Goal: Information Seeking & Learning: Check status

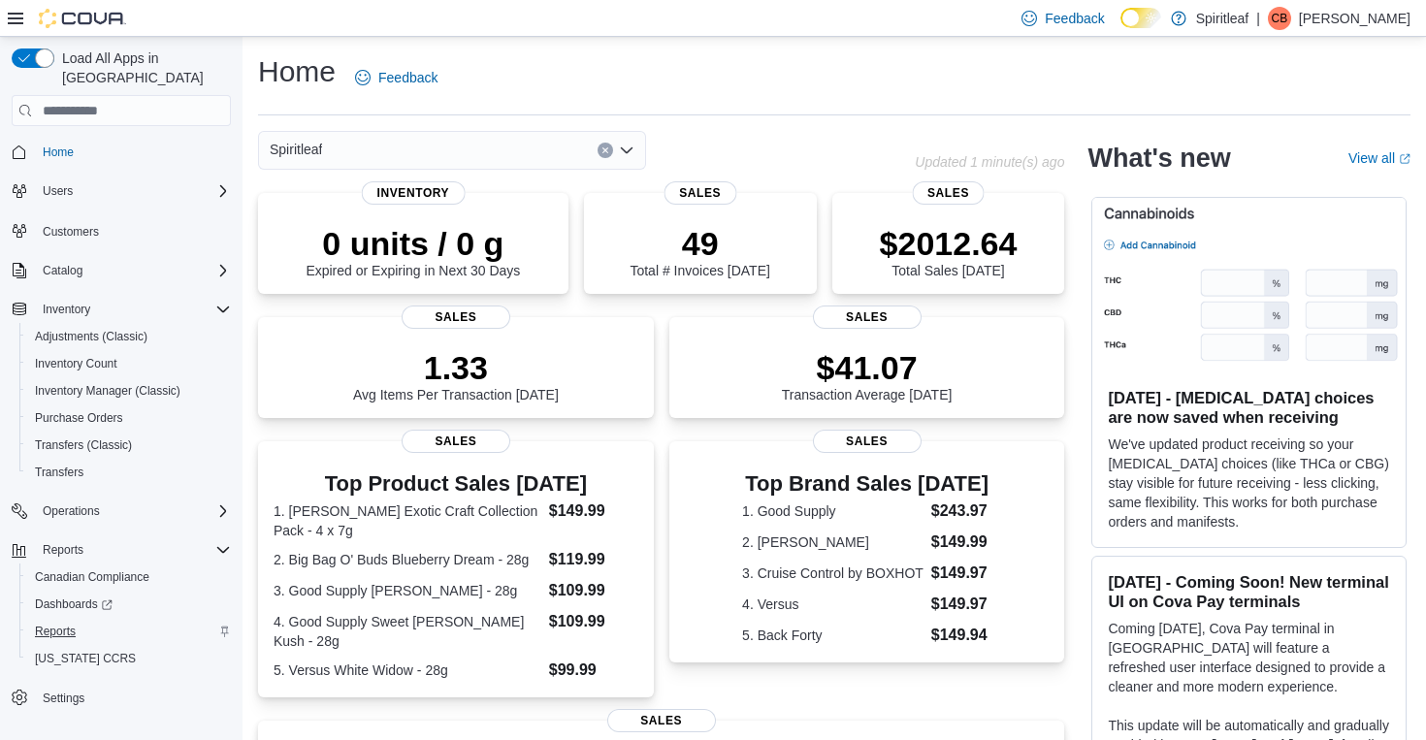
click at [64, 624] on span "Reports" at bounding box center [55, 632] width 41 height 16
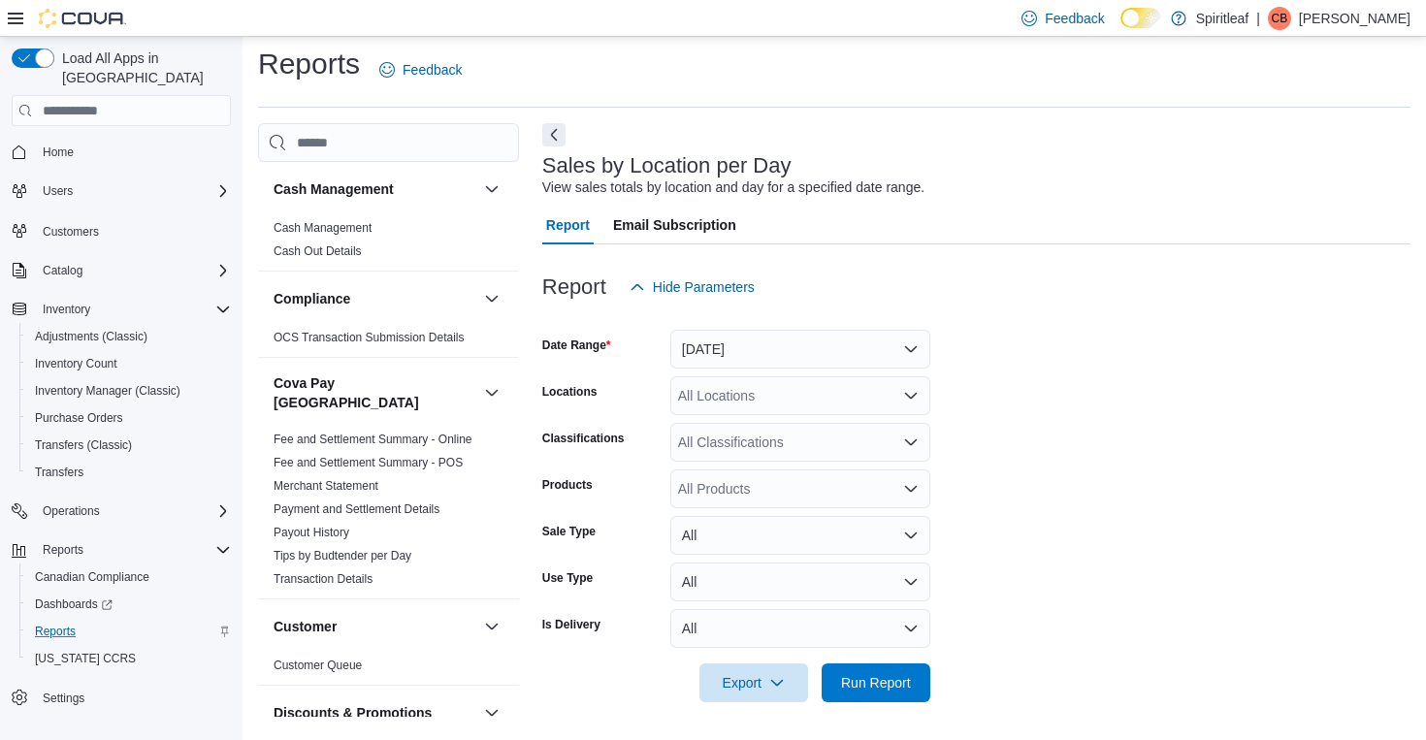
click at [841, 338] on button "[DATE]" at bounding box center [800, 349] width 260 height 39
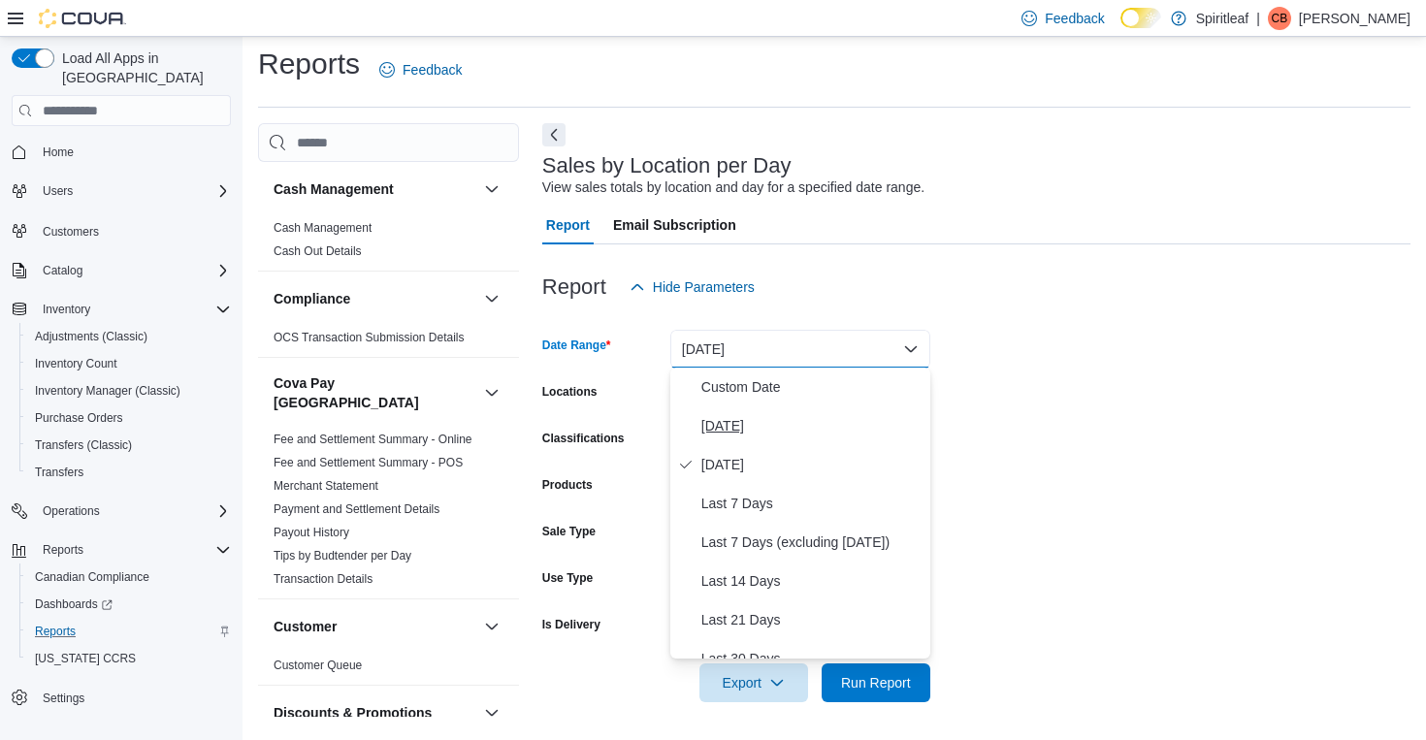
click at [736, 431] on span "[DATE]" at bounding box center [811, 425] width 221 height 23
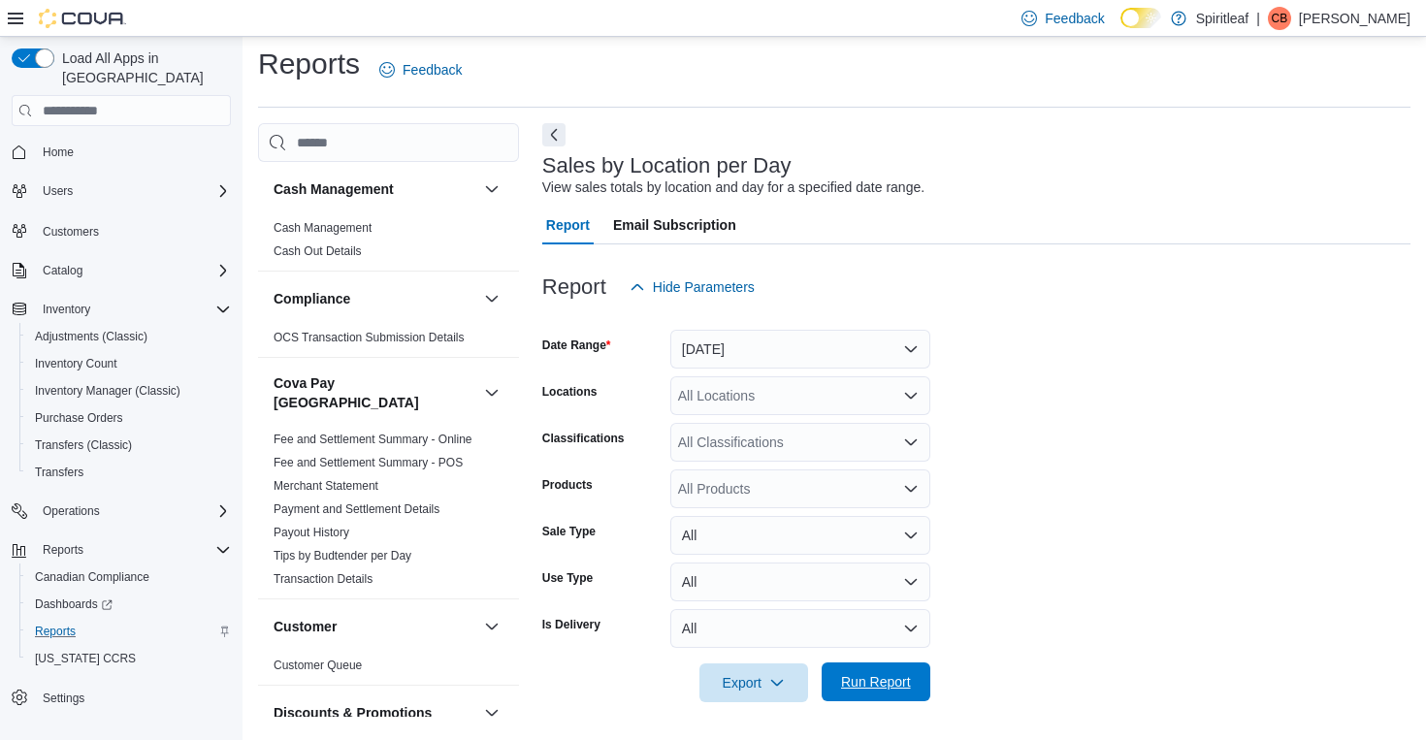
click at [885, 690] on span "Run Report" at bounding box center [876, 681] width 70 height 19
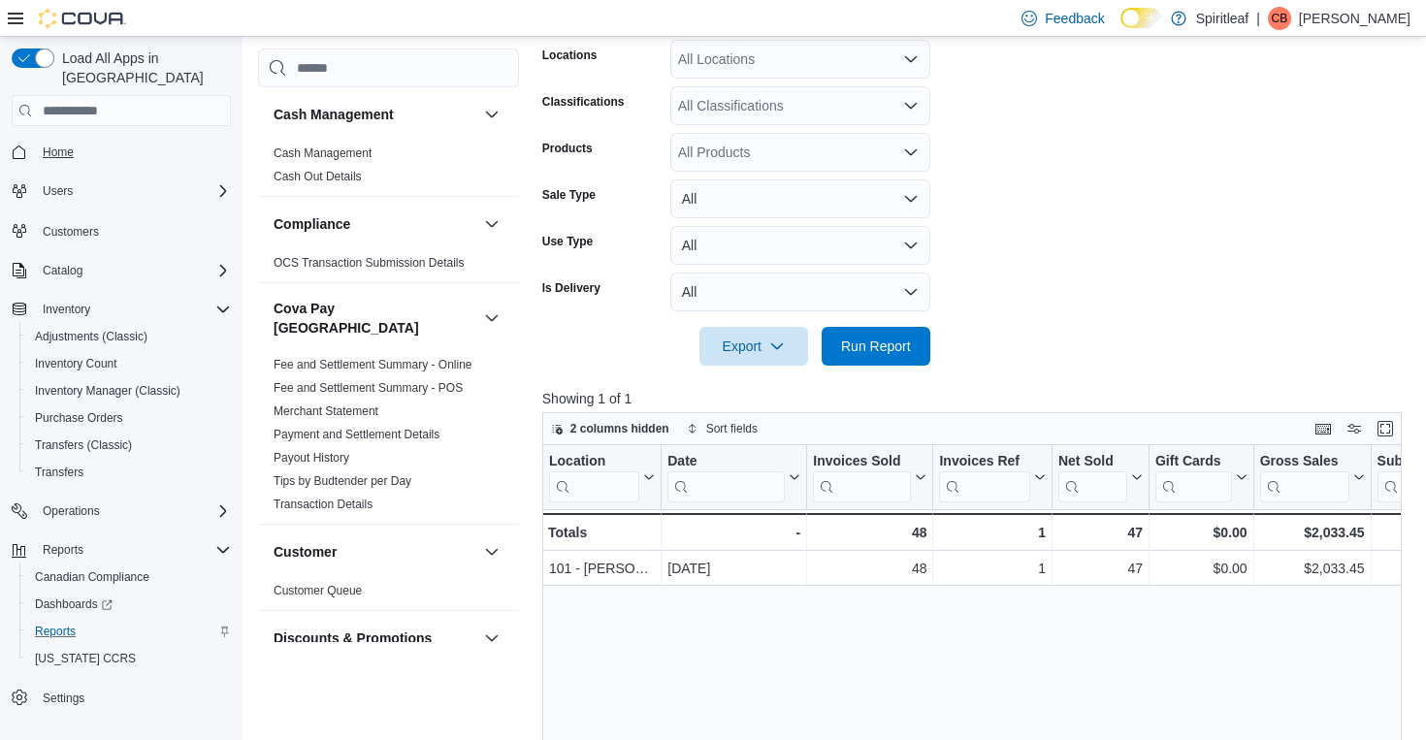
click at [61, 145] on span "Home" at bounding box center [58, 153] width 31 height 16
